Goal: Information Seeking & Learning: Learn about a topic

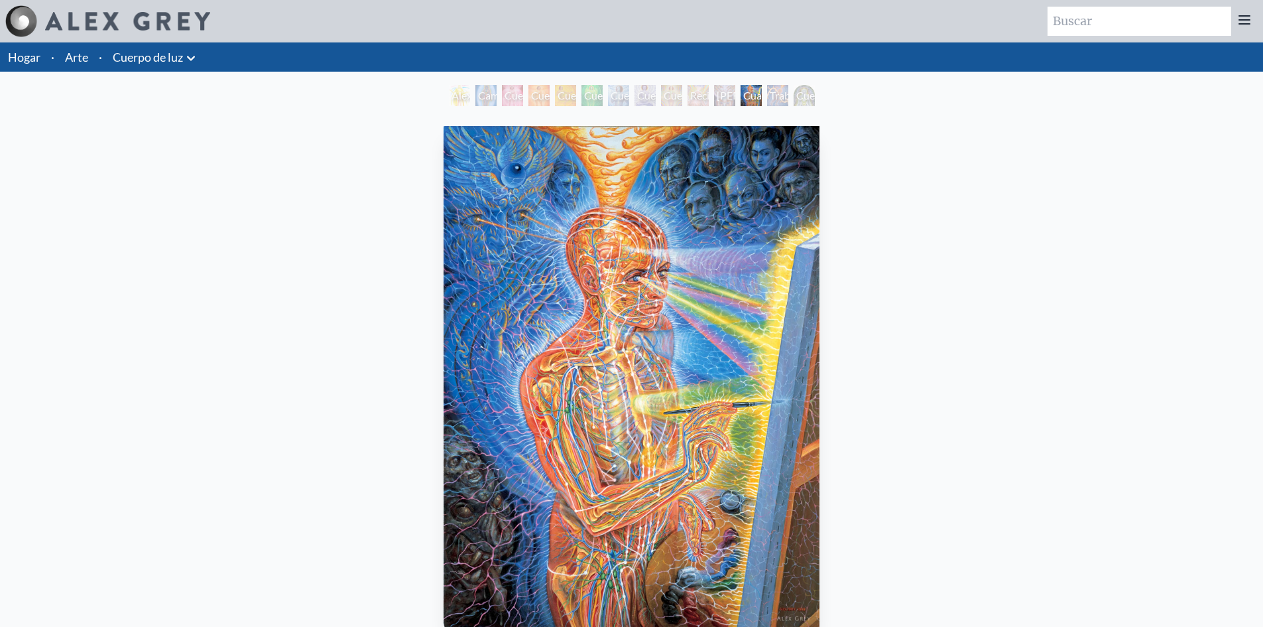
click at [610, 105] on div "Cuerpo de luz 5" at bounding box center [618, 95] width 21 height 21
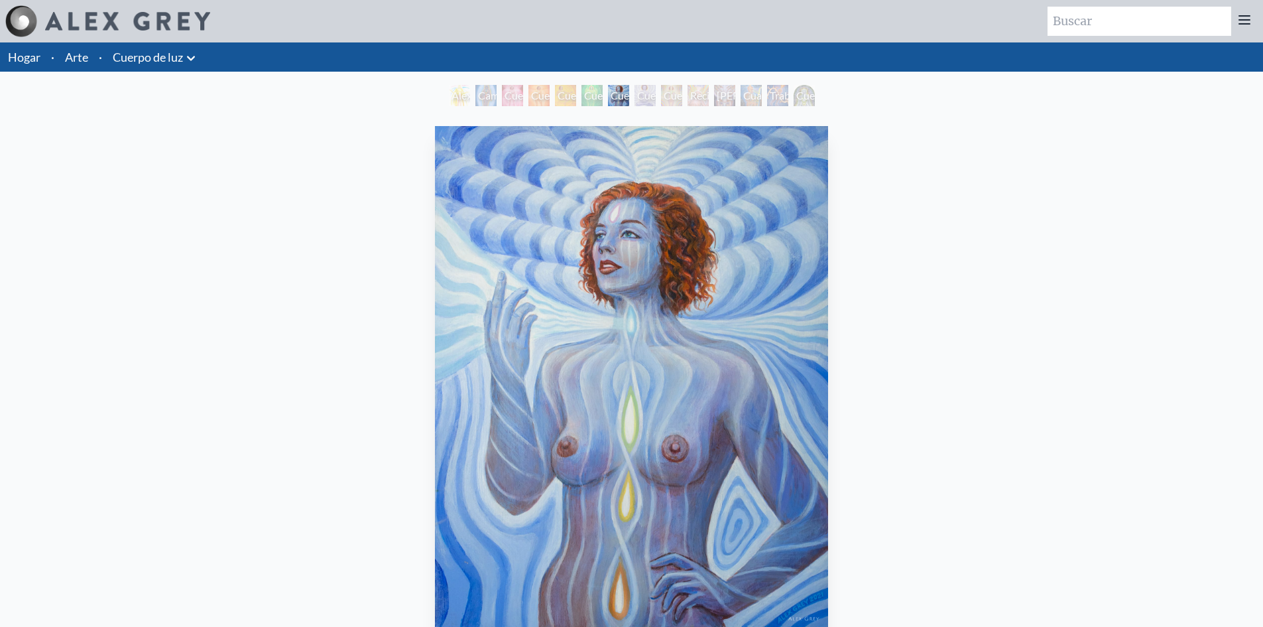
click at [570, 96] on font "Cuerpo de luz 3" at bounding box center [575, 119] width 34 height 60
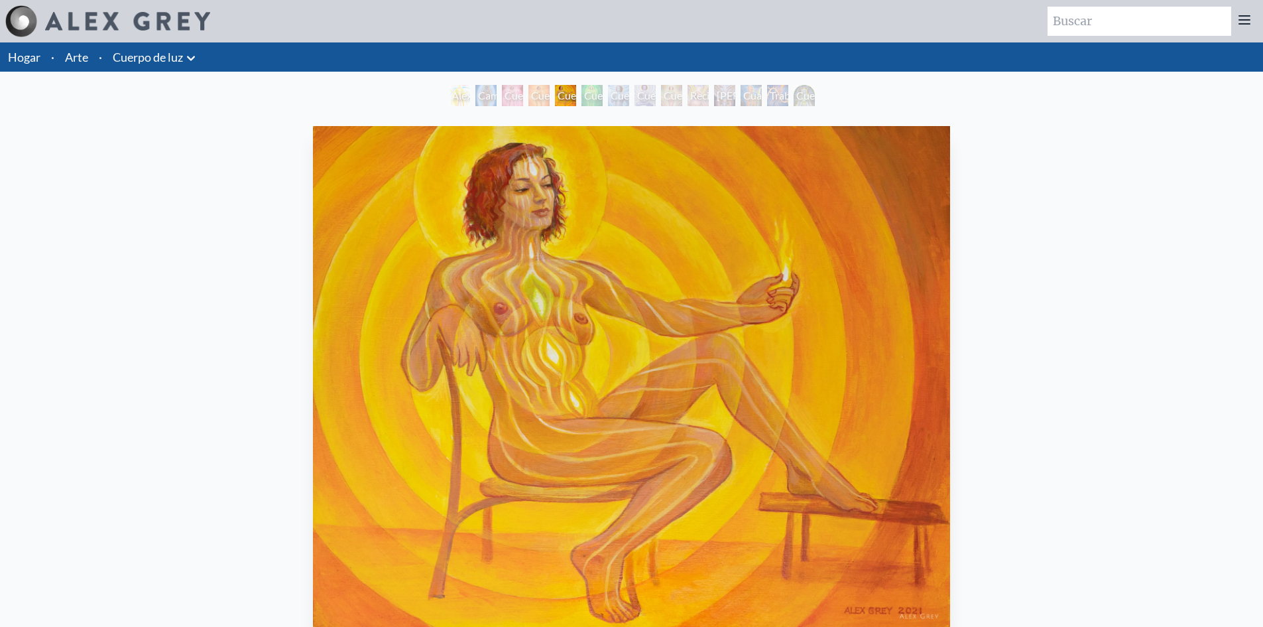
click at [452, 100] on font "Alexza" at bounding box center [467, 95] width 31 height 13
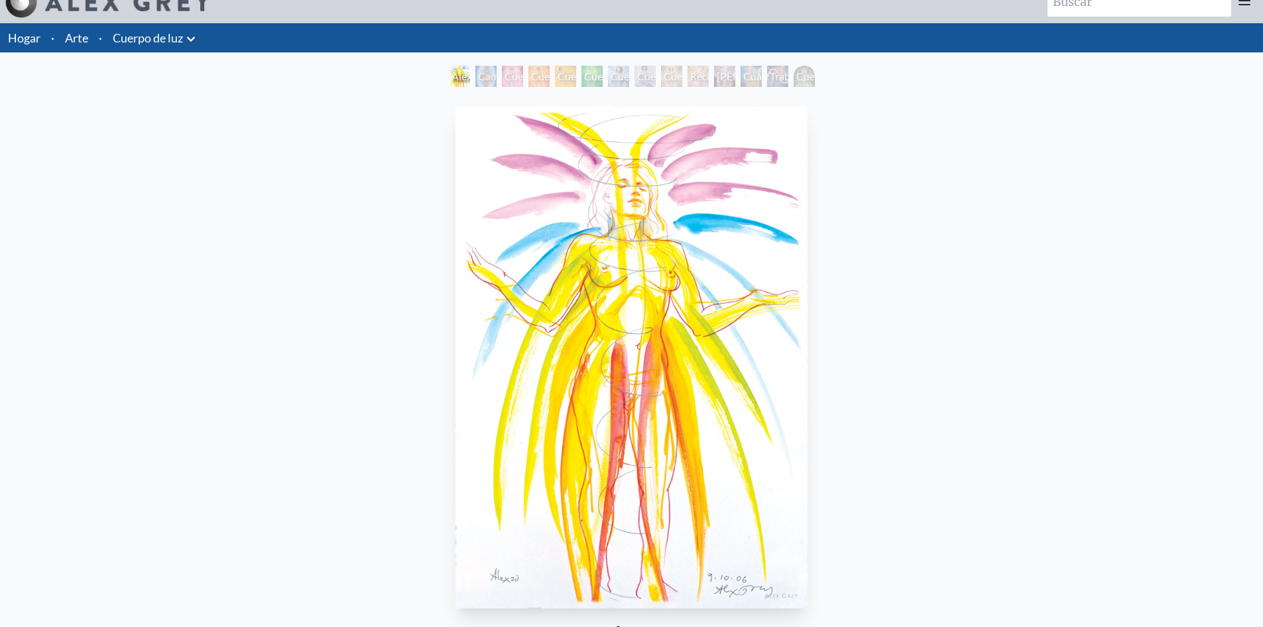
scroll to position [27, 0]
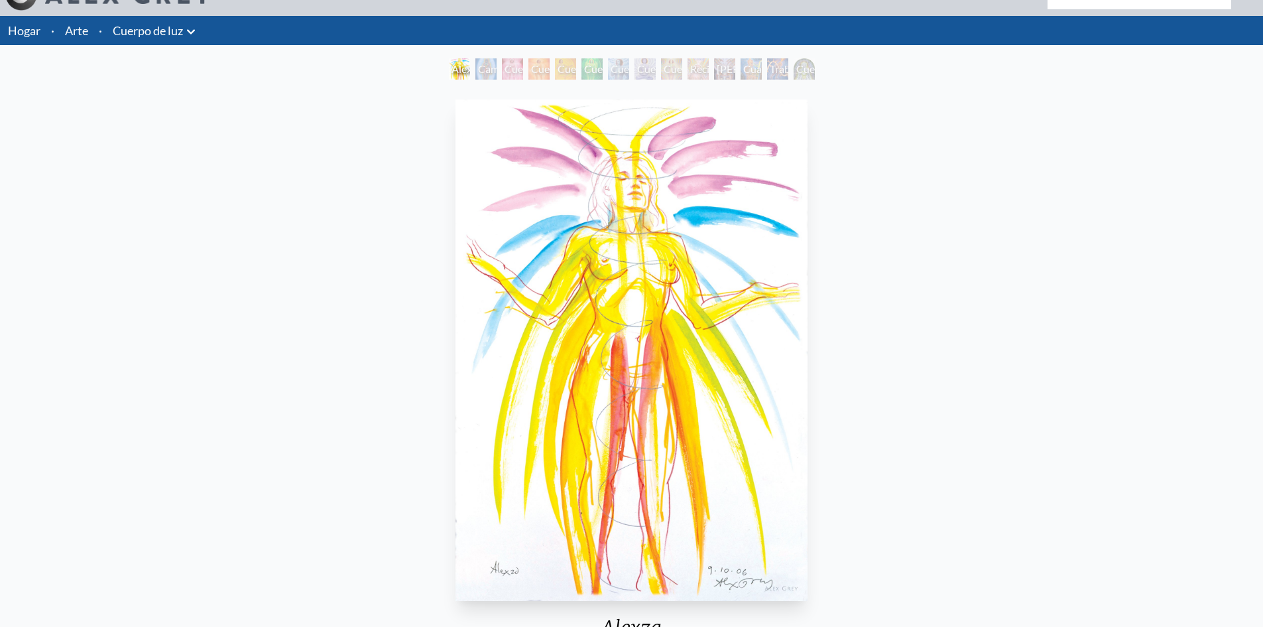
click at [483, 68] on font "Campo de energía humana" at bounding box center [496, 92] width 37 height 60
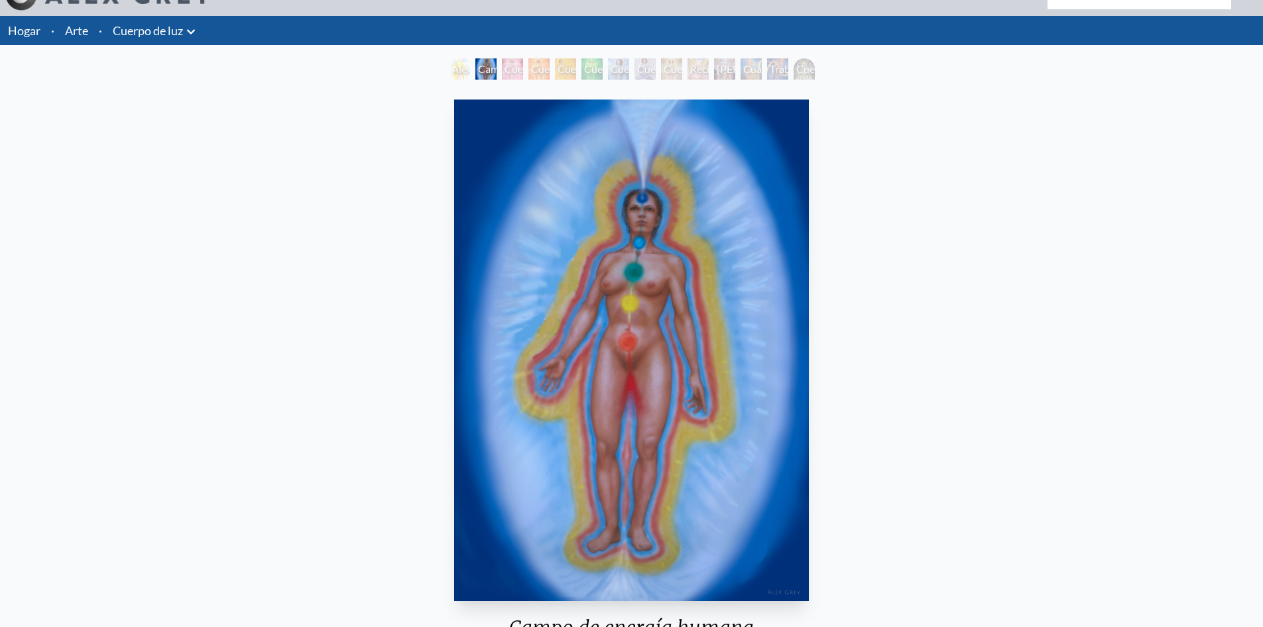
click at [531, 70] on font "Cuerpo de luz 2" at bounding box center [548, 92] width 34 height 60
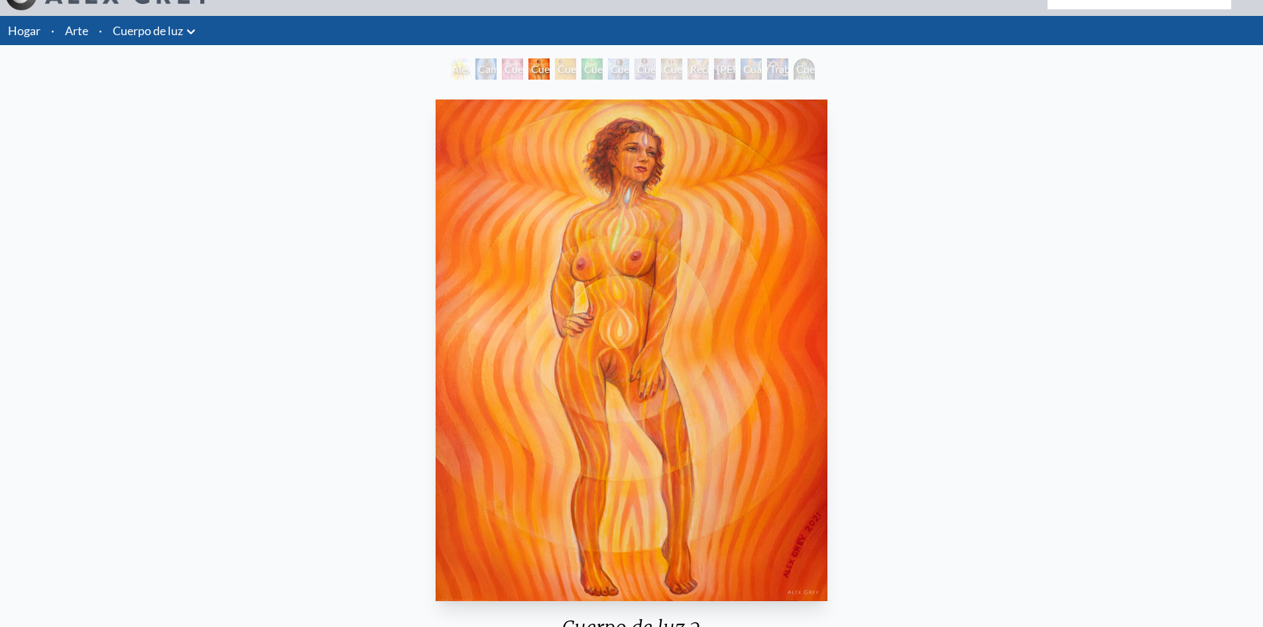
click at [542, 63] on font "Cuerpo de luz 2" at bounding box center [548, 92] width 34 height 60
click at [566, 74] on font "Cuerpo de luz 2" at bounding box center [548, 92] width 34 height 60
click at [588, 72] on font "Cuerpo de luz 4" at bounding box center [601, 92] width 34 height 60
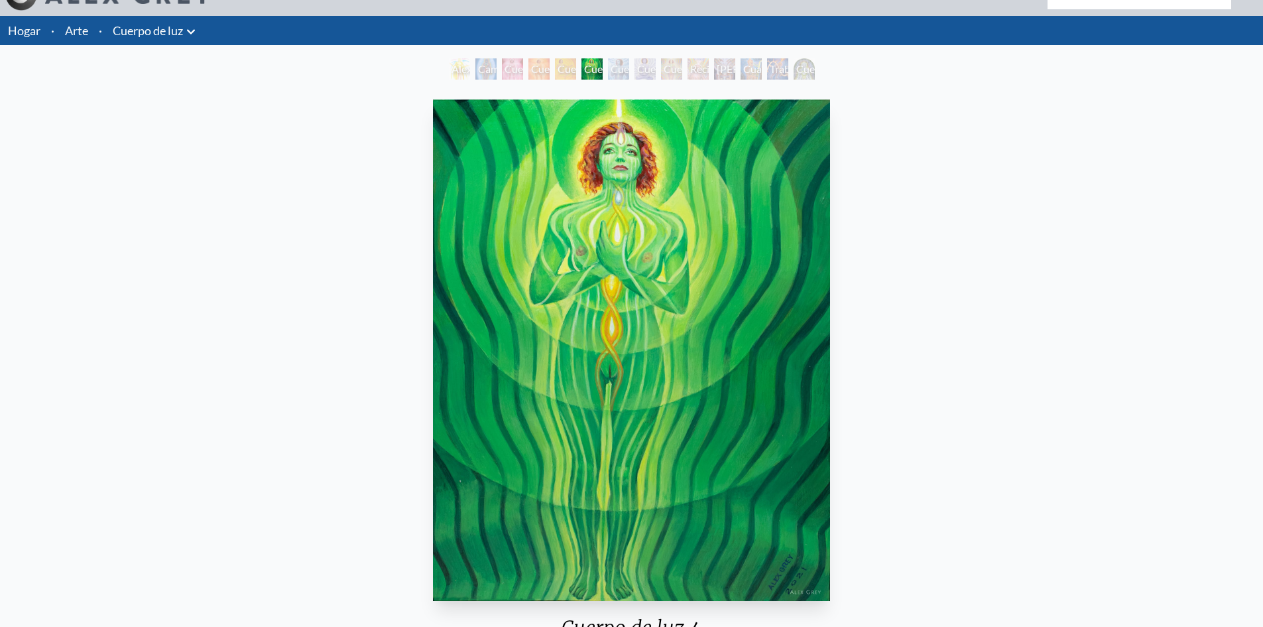
click at [641, 66] on font "Cuerpo de luz 6" at bounding box center [654, 92] width 34 height 60
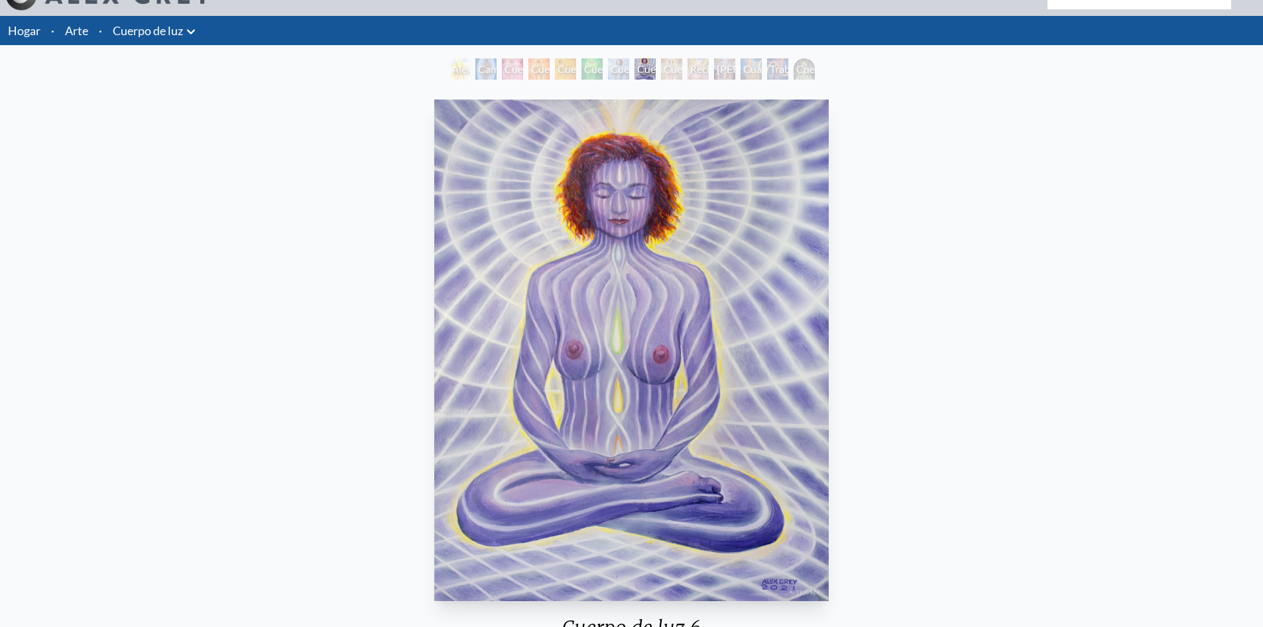
click at [698, 69] on font "Recién nacido" at bounding box center [705, 76] width 31 height 29
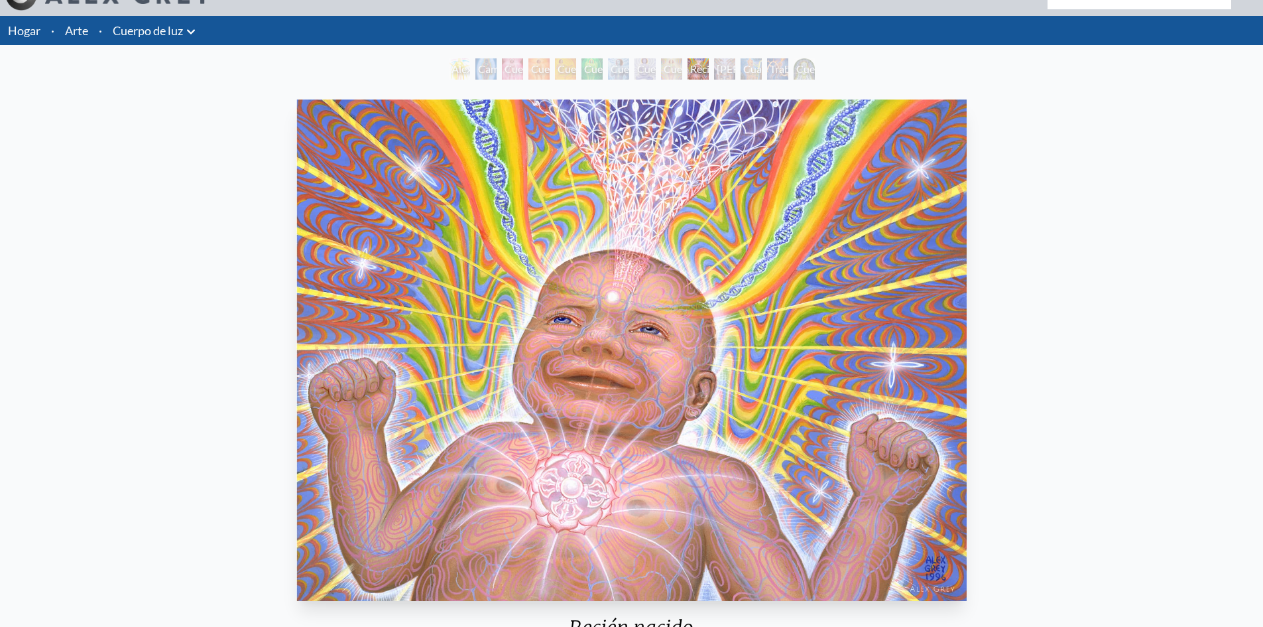
click at [717, 74] on font "[PERSON_NAME]" at bounding box center [758, 68] width 83 height 13
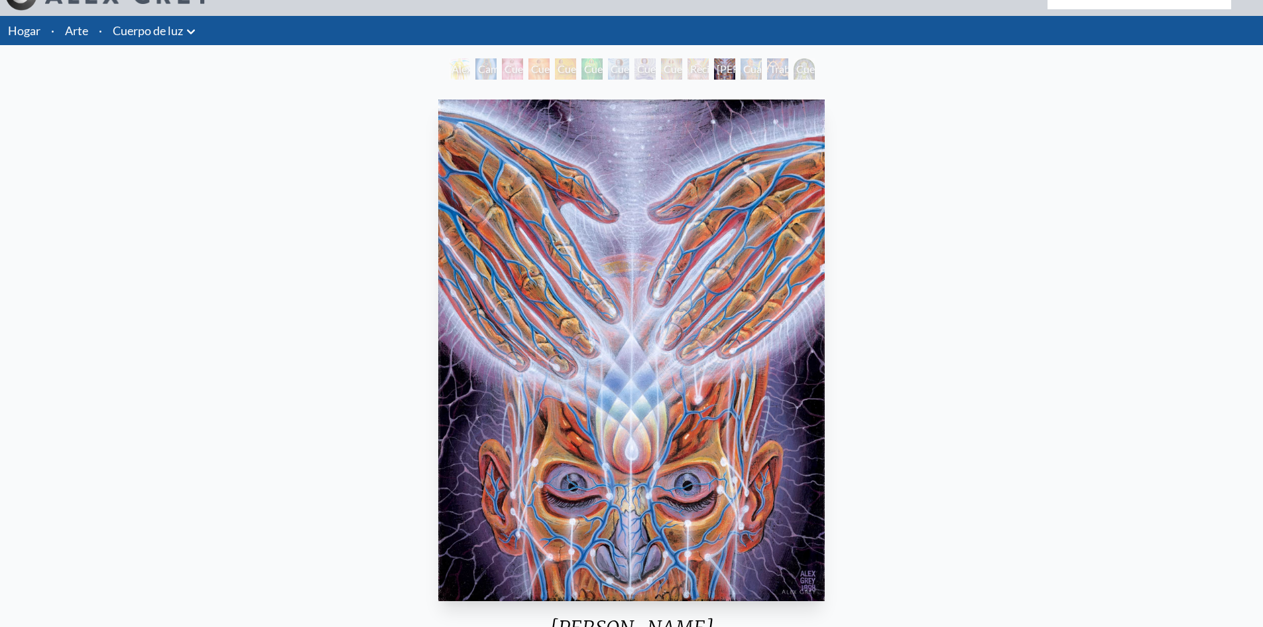
click at [812, 70] on font "Cuerpo/Mente como campo vibratorio de energía" at bounding box center [831, 108] width 69 height 92
